Goal: Find specific page/section: Find specific page/section

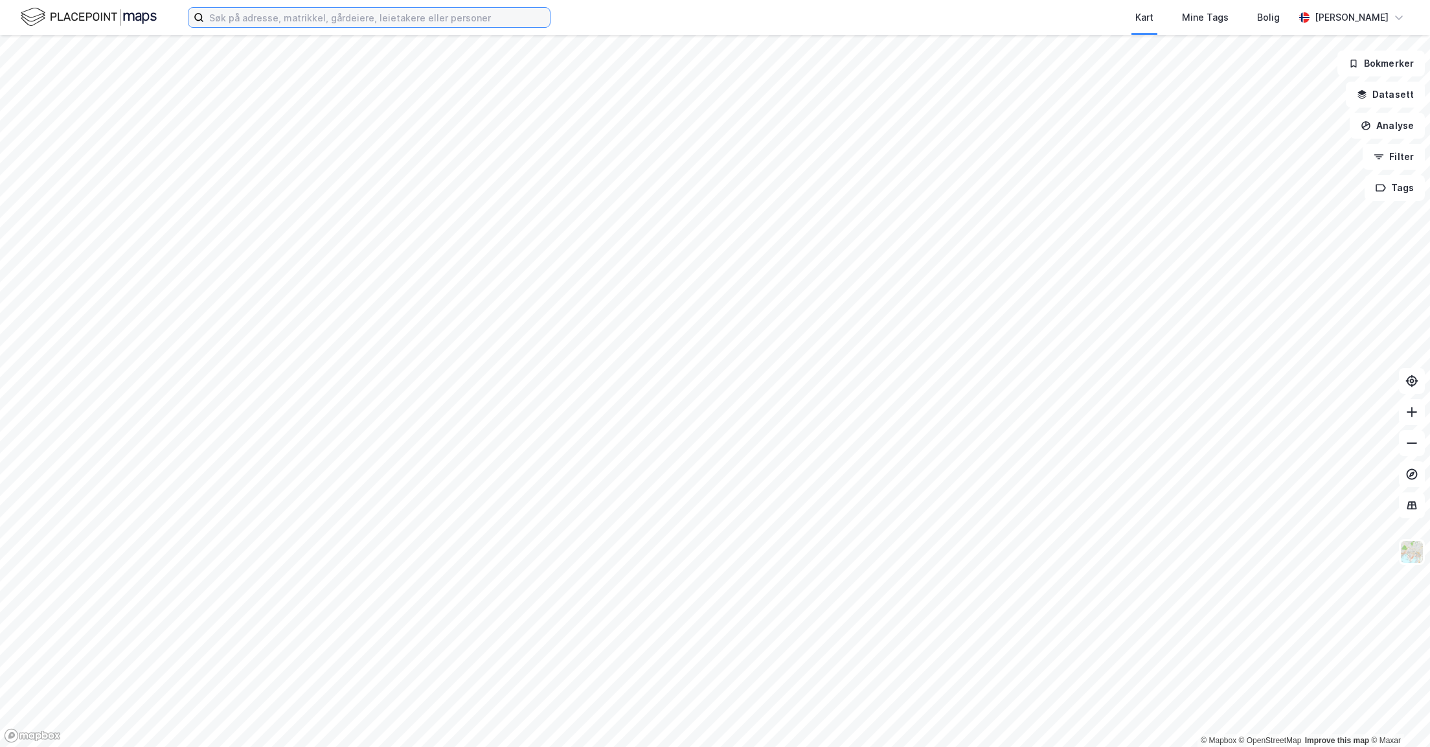
click at [293, 23] on input at bounding box center [377, 17] width 346 height 19
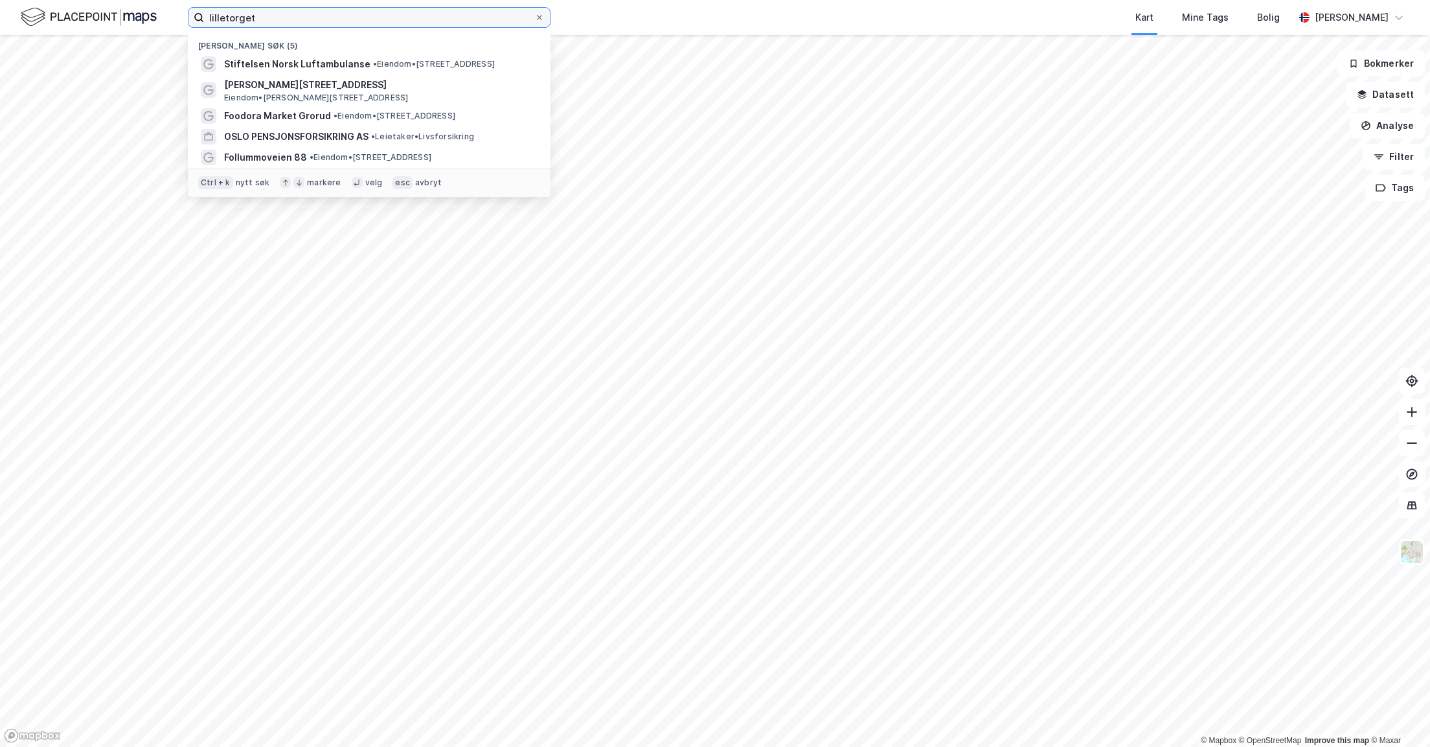
type input "lilletorget"
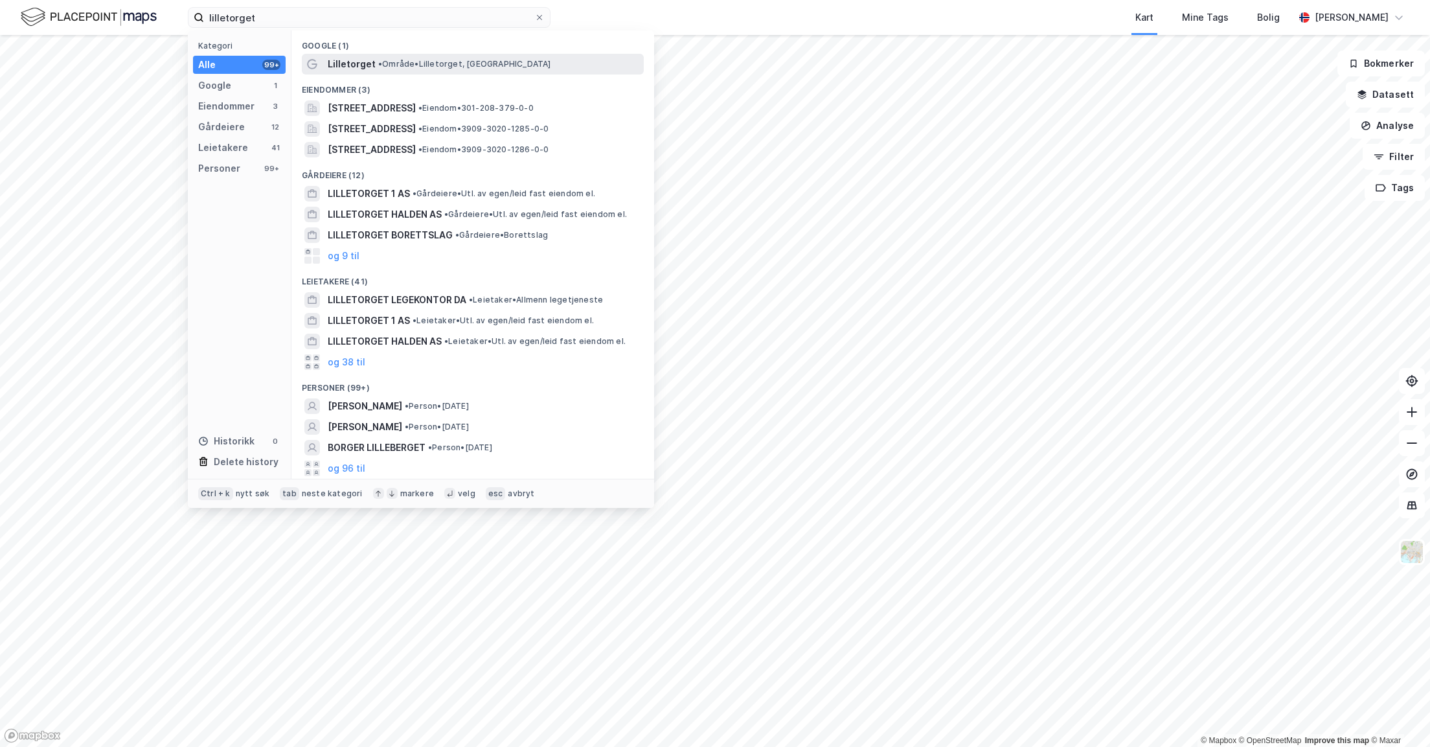
click at [361, 63] on span "Lilletorget" at bounding box center [352, 64] width 48 height 16
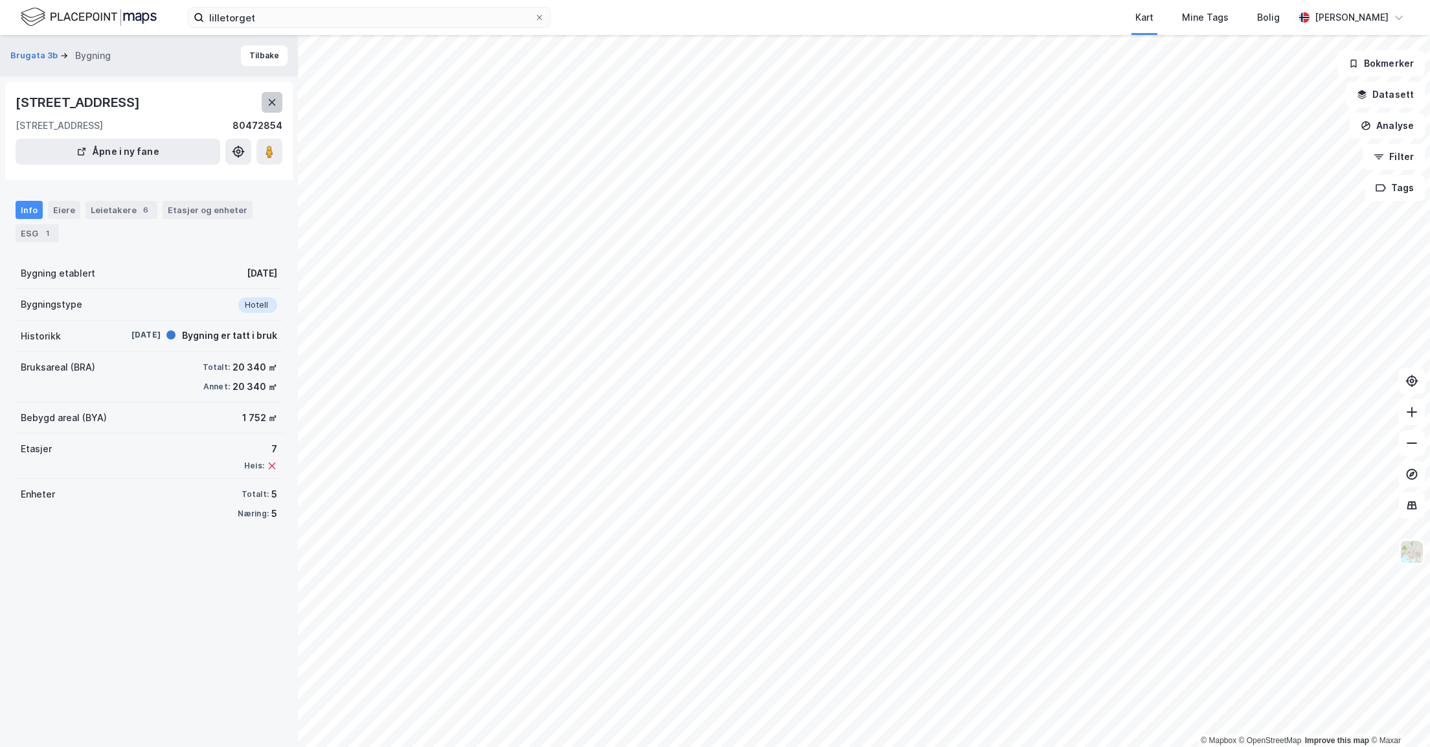
click at [269, 97] on icon at bounding box center [272, 102] width 10 height 10
